Goal: Information Seeking & Learning: Learn about a topic

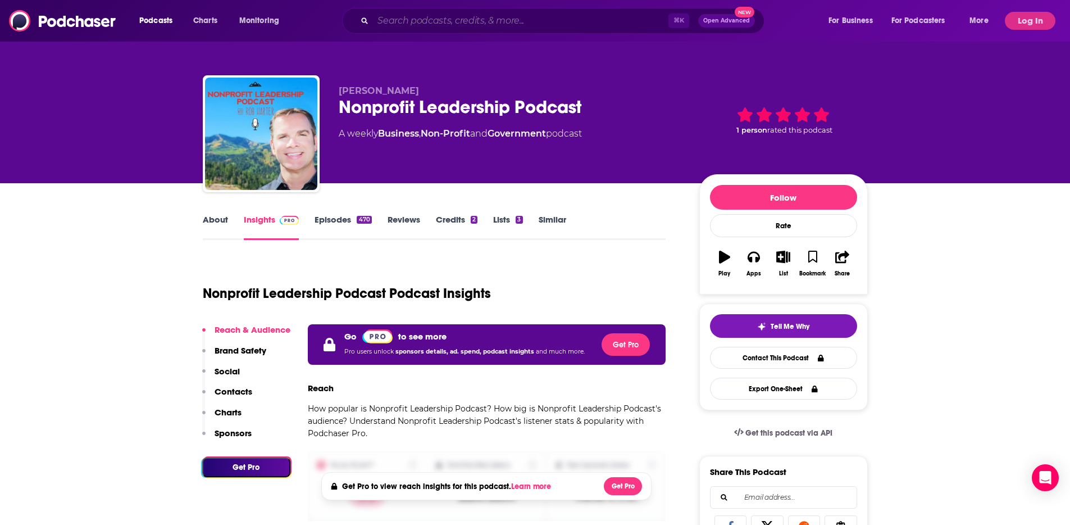
click at [487, 19] on input "Search podcasts, credits, & more..." at bounding box center [521, 21] width 296 height 18
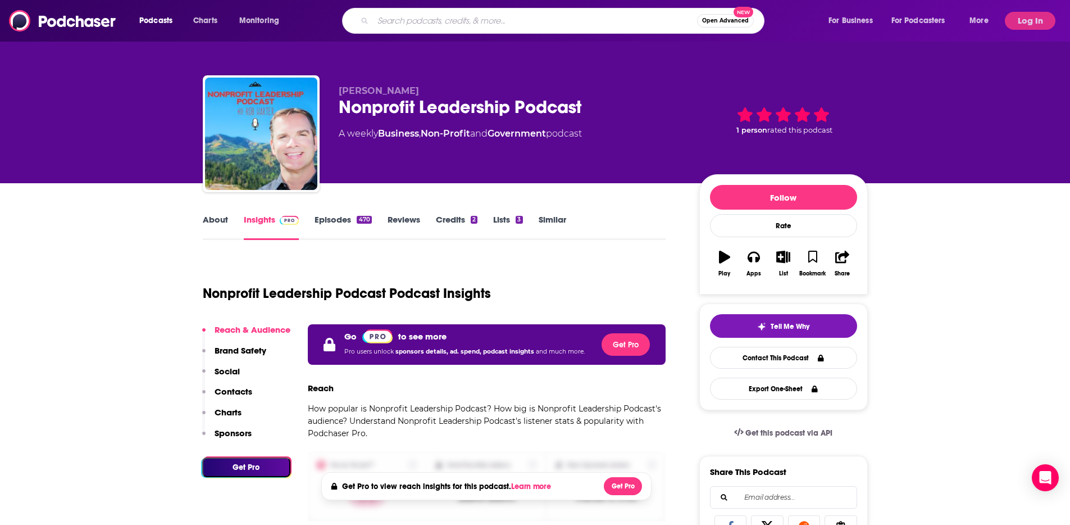
click at [1052, 7] on div "Podcasts Charts Monitoring Open Advanced New For Business For Podcasters More L…" at bounding box center [535, 21] width 1070 height 42
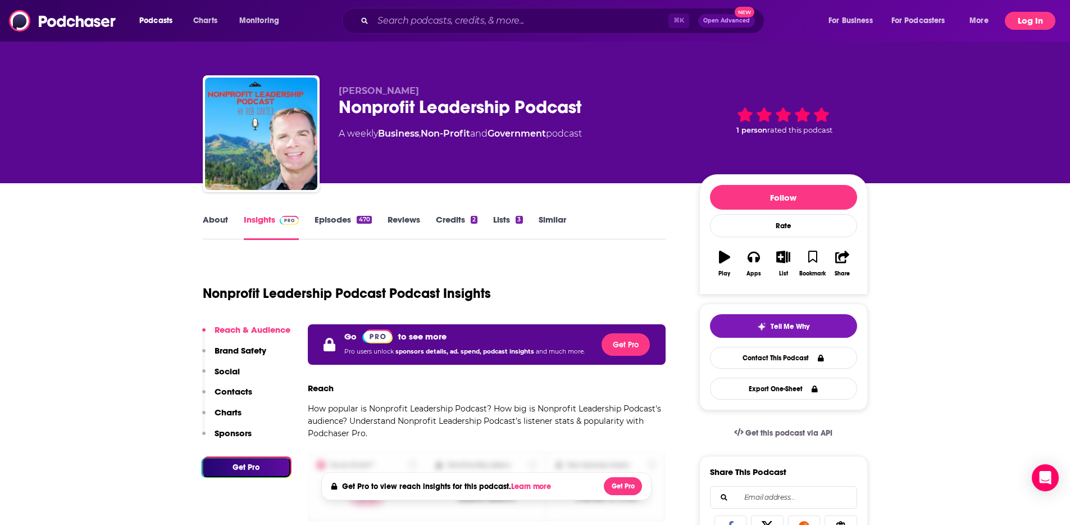
click at [1036, 20] on button "Log In" at bounding box center [1030, 21] width 51 height 18
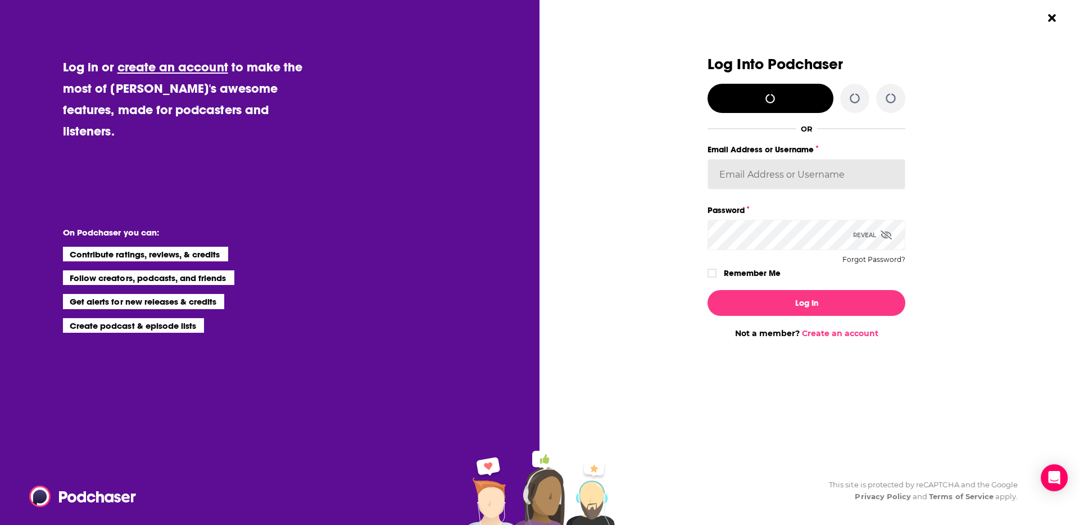
type input "lauren.kingsley@harpercollins.com"
click at [742, 268] on label "Remember Me" at bounding box center [752, 273] width 57 height 15
click at [715, 278] on input "rememberMe" at bounding box center [712, 278] width 7 height 0
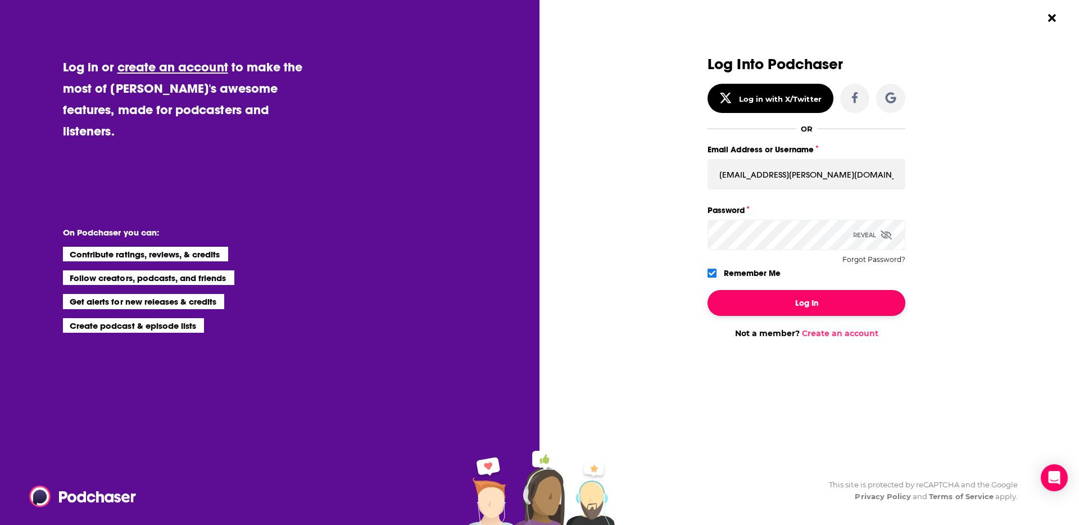
click at [773, 309] on button "Log In" at bounding box center [806, 303] width 198 height 26
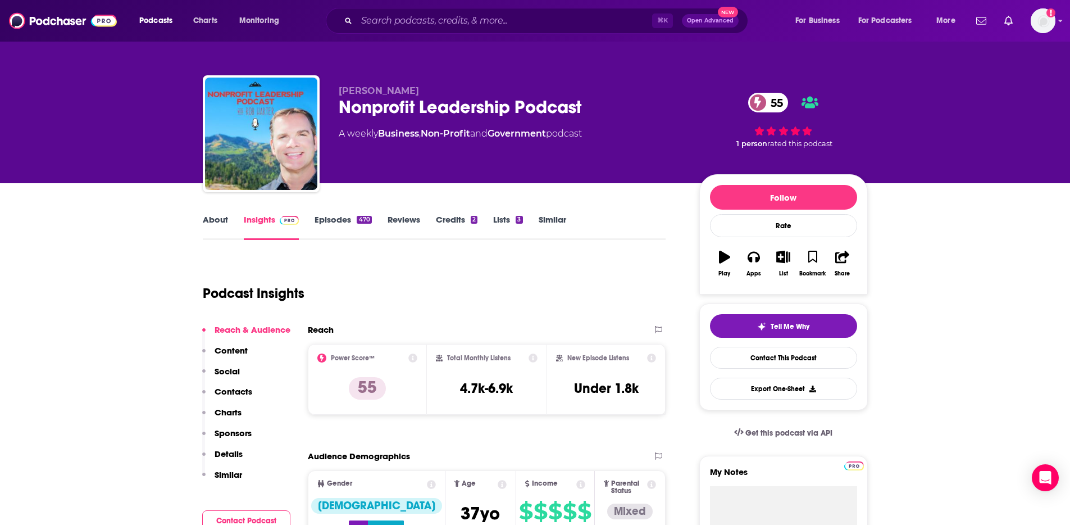
click at [210, 219] on link "About" at bounding box center [215, 227] width 25 height 26
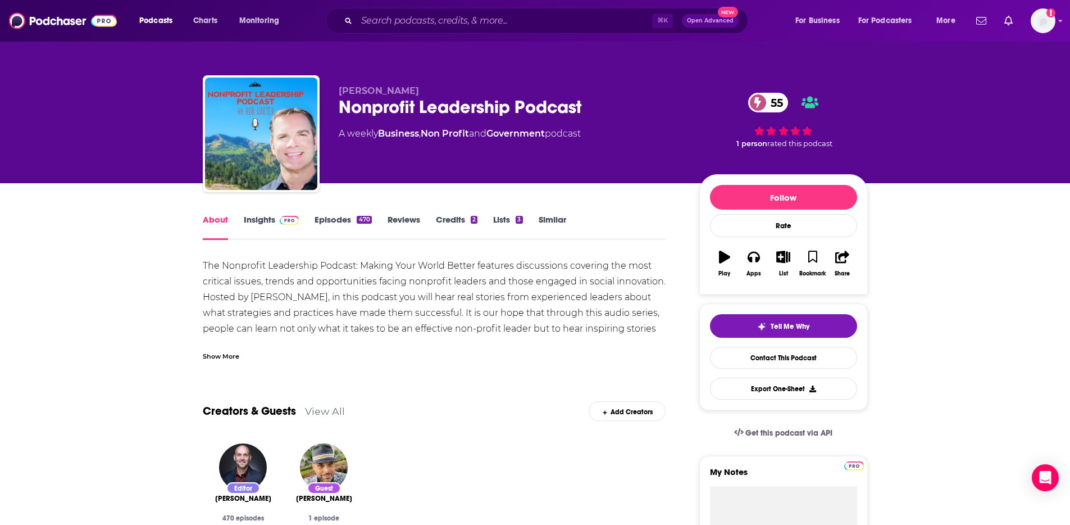
drag, startPoint x: 223, startPoint y: 358, endPoint x: 216, endPoint y: 329, distance: 30.0
click at [224, 358] on div "Show More" at bounding box center [221, 355] width 37 height 11
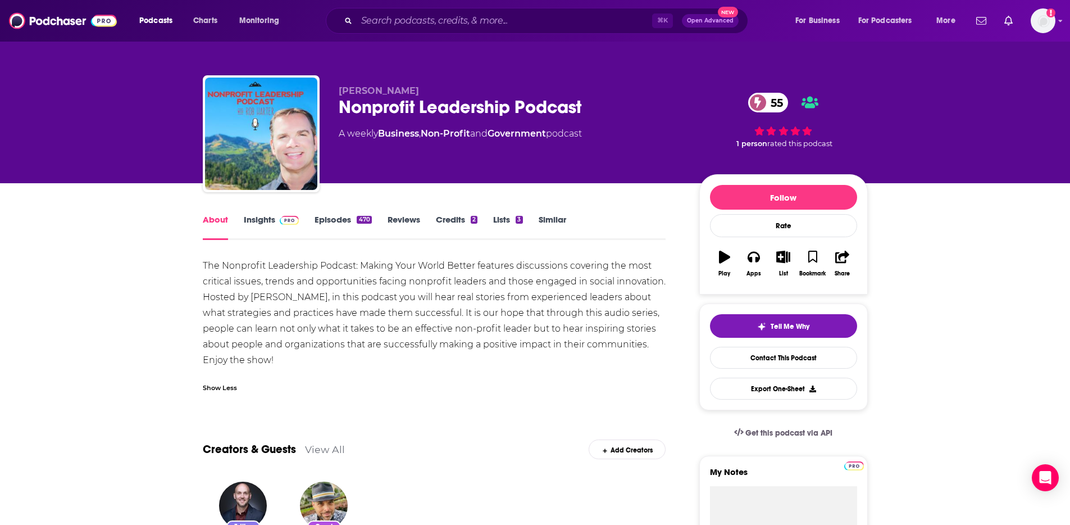
drag, startPoint x: 205, startPoint y: 262, endPoint x: 218, endPoint y: 358, distance: 97.0
click at [275, 366] on div "The Nonprofit Leadership Podcast: Making Your World Better features discussions…" at bounding box center [435, 313] width 464 height 110
drag, startPoint x: 231, startPoint y: 357, endPoint x: 177, endPoint y: 267, distance: 104.4
copy div "The Nonprofit Leadership Podcast: Making Your World Better features discussions…"
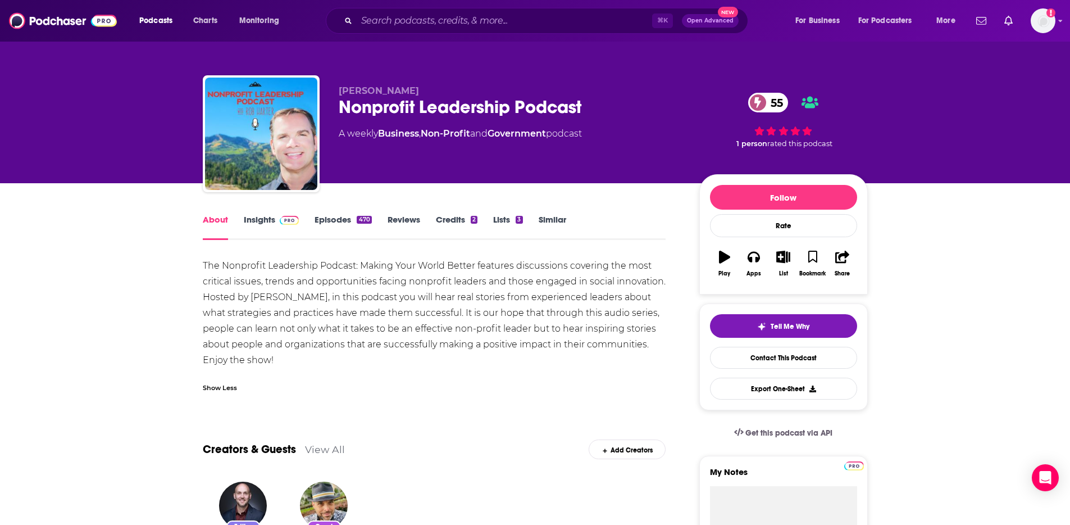
click at [266, 222] on link "Insights" at bounding box center [272, 227] width 56 height 26
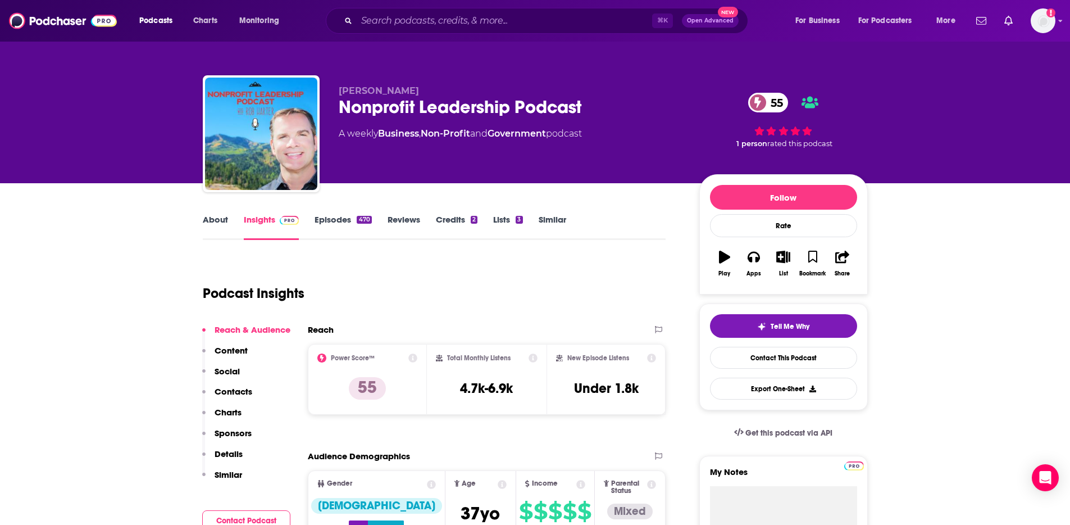
drag, startPoint x: 987, startPoint y: 301, endPoint x: 531, endPoint y: 311, distance: 456.4
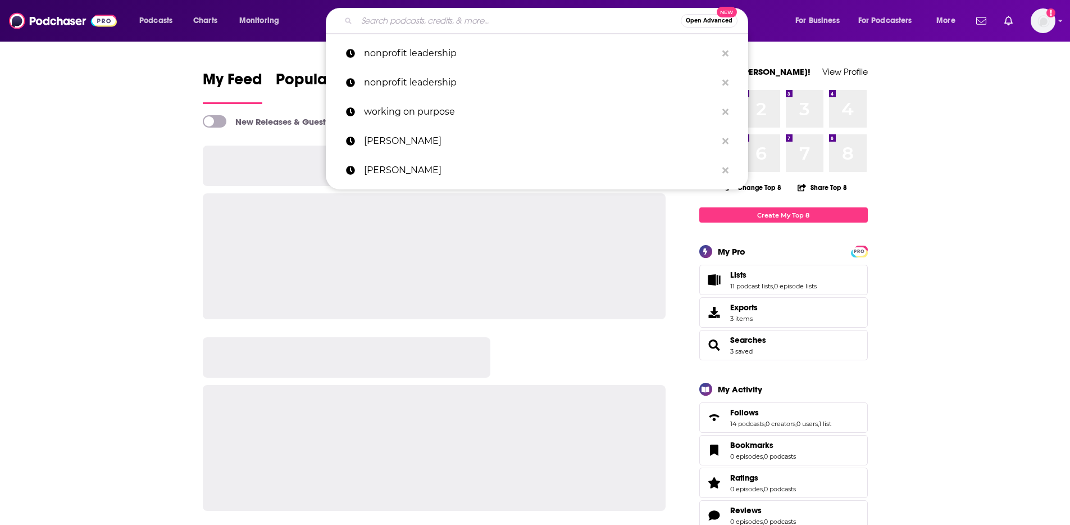
click at [391, 22] on input "Search podcasts, credits, & more..." at bounding box center [519, 21] width 324 height 18
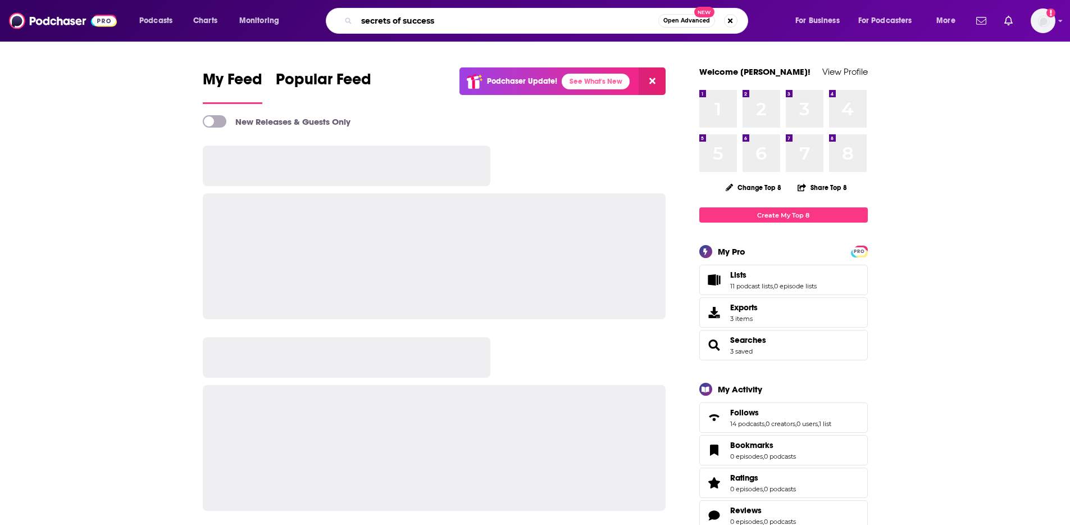
type input "secrets of success"
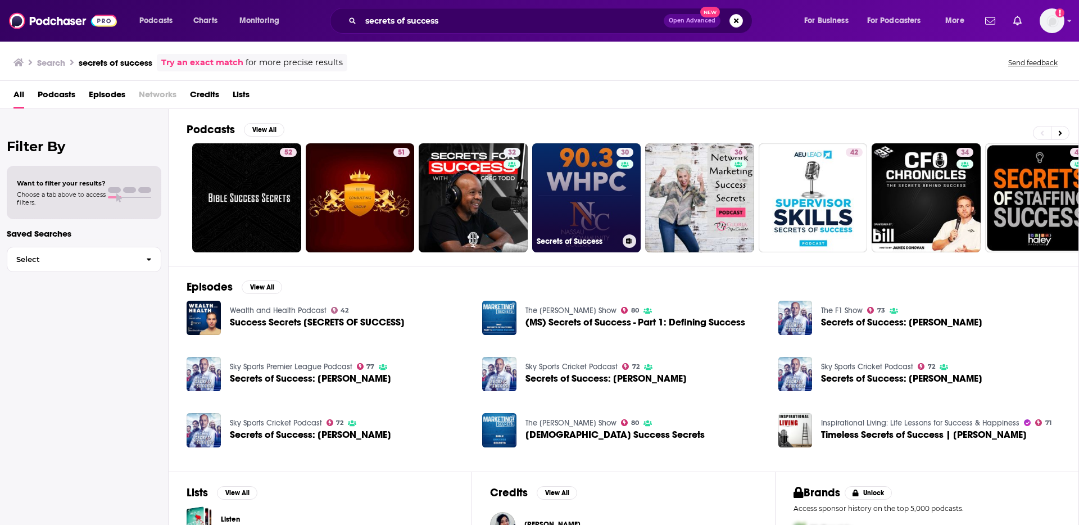
click at [583, 160] on link "30 Secrets of Success" at bounding box center [586, 197] width 109 height 109
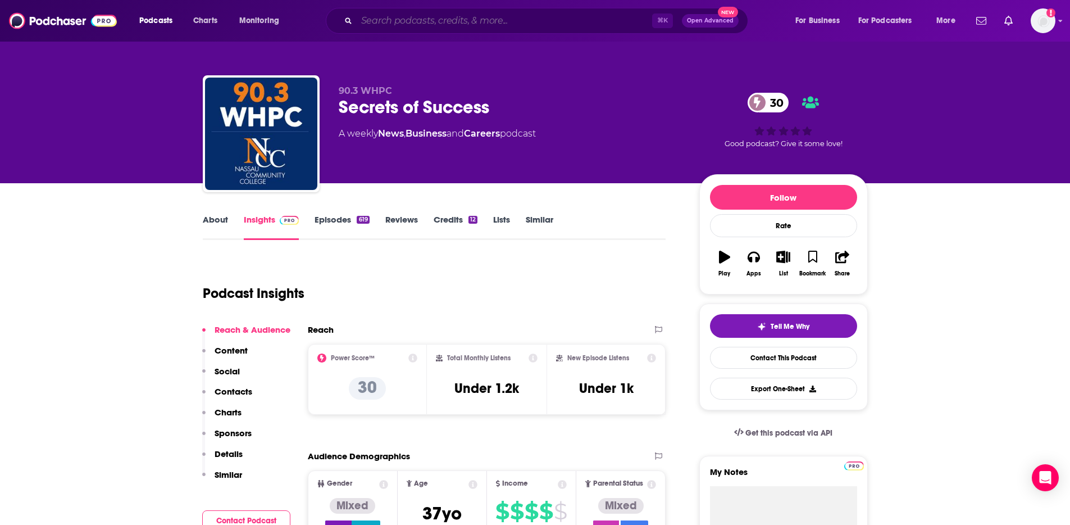
click at [425, 19] on input "Search podcasts, credits, & more..." at bounding box center [505, 21] width 296 height 18
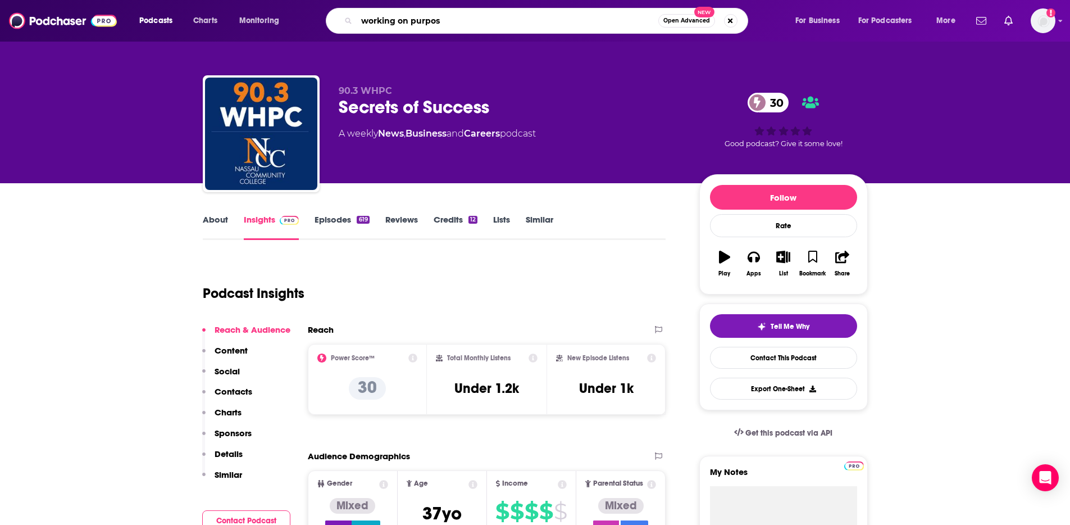
type input "working on purpose"
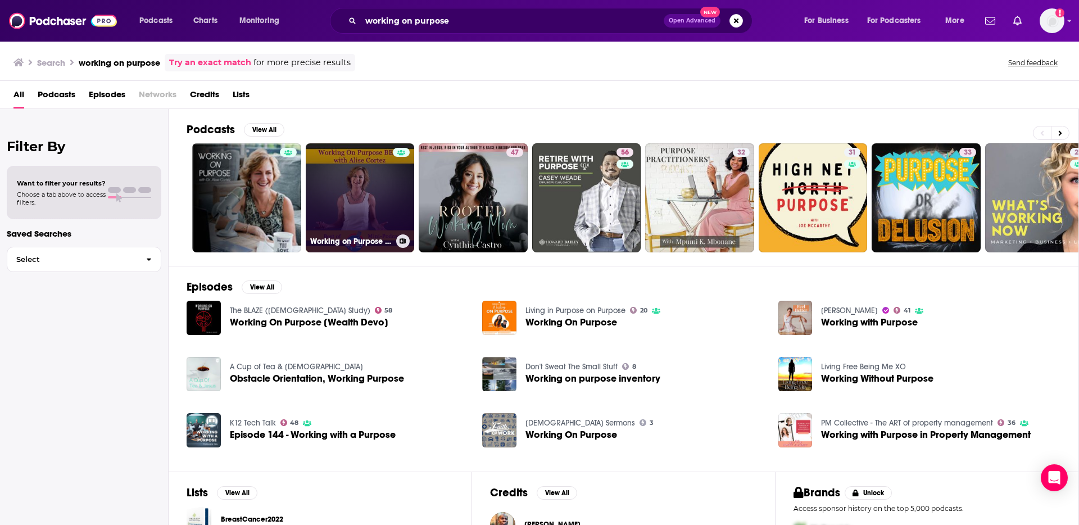
click at [354, 186] on link "Working on Purpose BEST" at bounding box center [360, 197] width 109 height 109
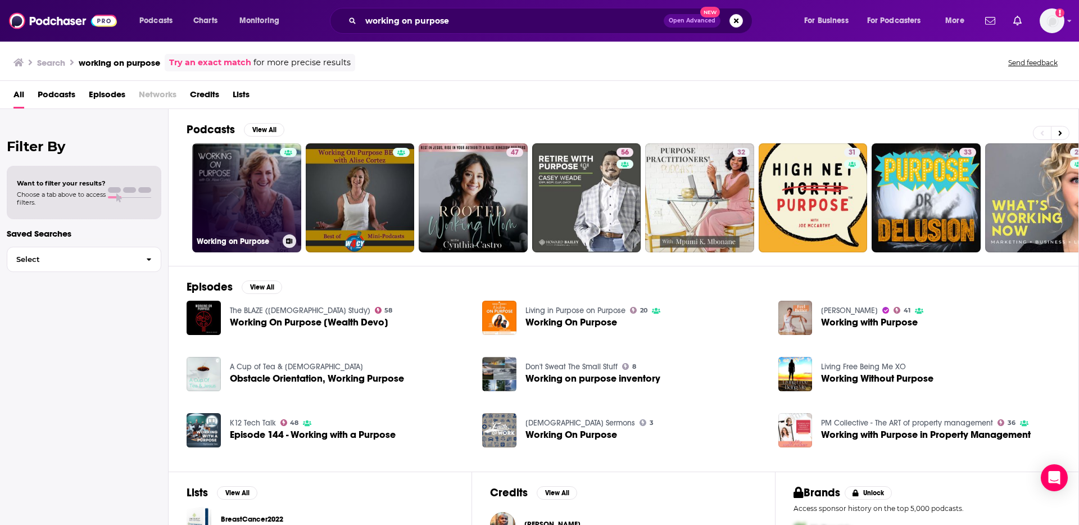
click at [221, 188] on link "Working on Purpose" at bounding box center [246, 197] width 109 height 109
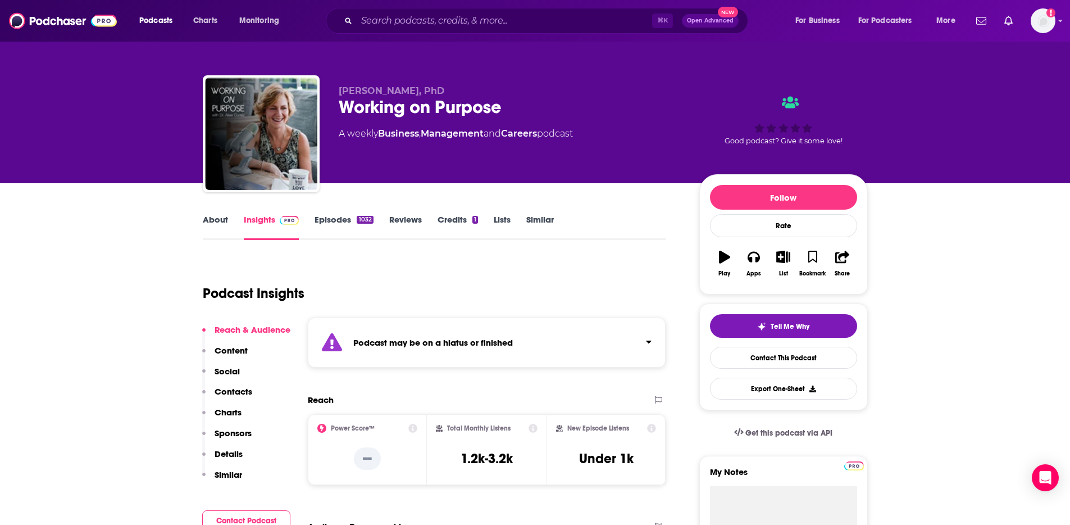
click at [222, 218] on link "About" at bounding box center [215, 227] width 25 height 26
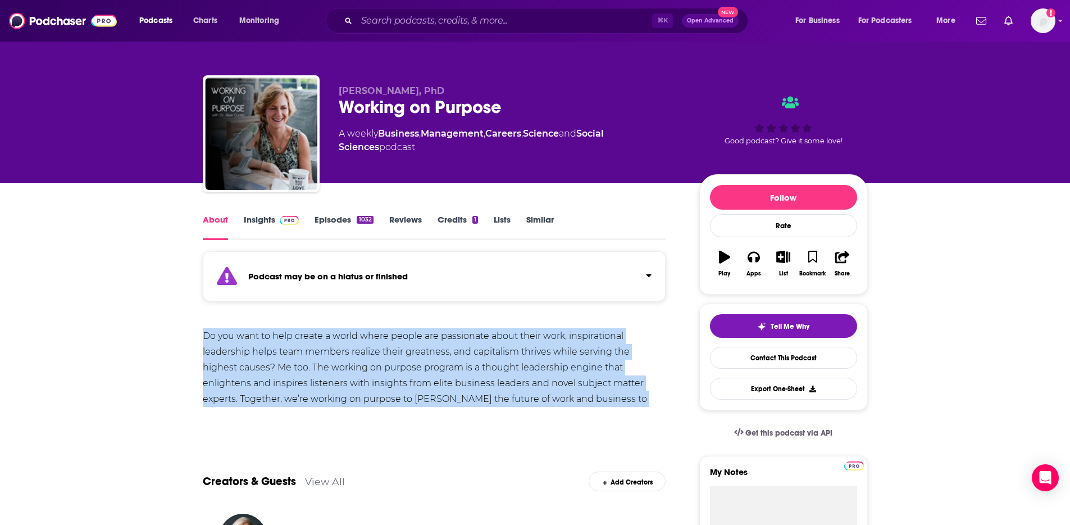
drag, startPoint x: 206, startPoint y: 335, endPoint x: 595, endPoint y: 394, distance: 393.9
click at [595, 394] on div "Do you want to help create a world where people are passionate about their work…" at bounding box center [435, 375] width 464 height 94
copy div "Do you want to help create a world where people are passionate about their work…"
click at [267, 220] on link "Insights" at bounding box center [272, 227] width 56 height 26
